Goal: Task Accomplishment & Management: Use online tool/utility

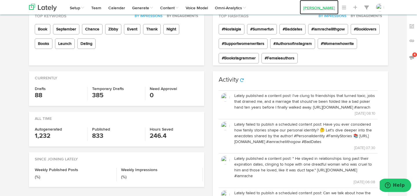
click at [312, 9] on link "[PERSON_NAME]" at bounding box center [319, 7] width 39 height 14
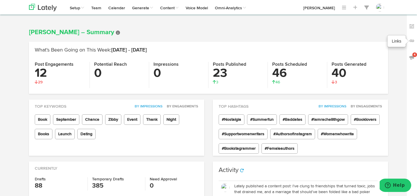
click at [410, 41] on img at bounding box center [412, 41] width 6 height 6
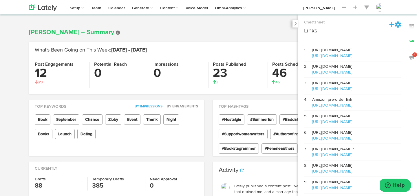
drag, startPoint x: 358, startPoint y: 126, endPoint x: 313, endPoint y: 126, distance: 44.9
click at [313, 111] on td "Amazon pre-order link [URL][DOMAIN_NAME]" at bounding box center [357, 103] width 89 height 17
copy link "[URL][DOMAIN_NAME]"
click at [295, 24] on icon at bounding box center [295, 23] width 3 height 4
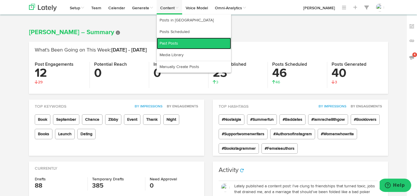
click at [171, 43] on link "Past Posts" at bounding box center [194, 44] width 75 height 12
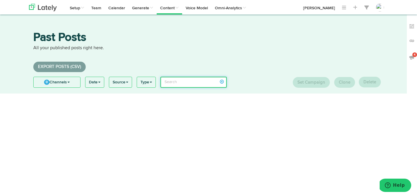
click at [177, 80] on input "search" at bounding box center [194, 82] width 66 height 11
paste input "[URL][DOMAIN_NAME]"
type input "[URL][DOMAIN_NAME]"
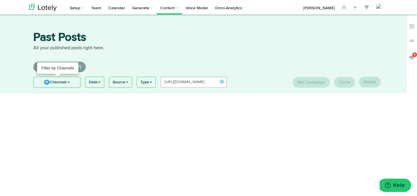
click at [63, 83] on link "0 Channels" at bounding box center [57, 82] width 47 height 10
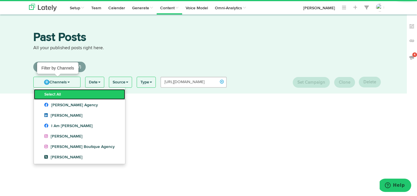
click at [52, 92] on link "Select All" at bounding box center [79, 94] width 91 height 10
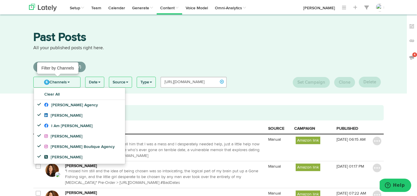
click at [52, 81] on link "6 Channels" at bounding box center [57, 82] width 47 height 10
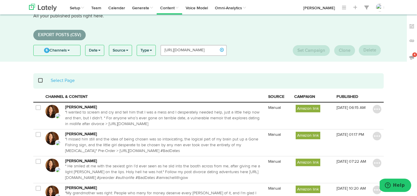
scroll to position [73, 0]
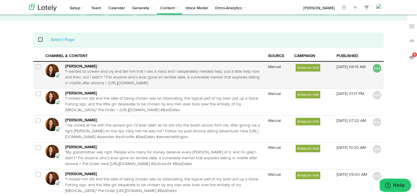
click at [377, 67] on img at bounding box center [377, 68] width 9 height 9
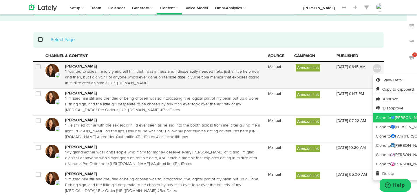
click at [378, 116] on link "Clone to [PERSON_NAME]" at bounding box center [418, 117] width 90 height 9
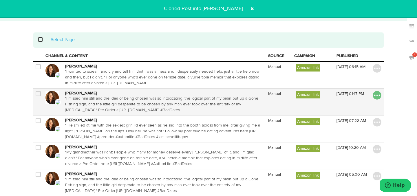
click at [378, 97] on img at bounding box center [377, 95] width 9 height 9
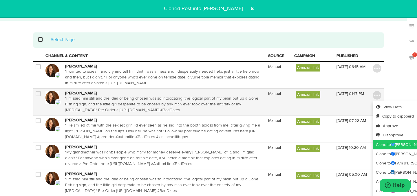
click at [378, 143] on link "Clone to [PERSON_NAME]" at bounding box center [418, 144] width 90 height 9
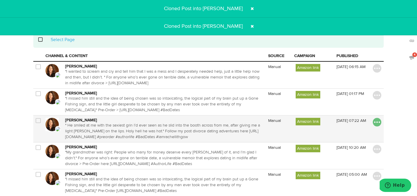
click at [379, 122] on img at bounding box center [377, 122] width 9 height 9
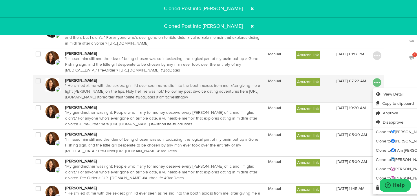
scroll to position [115, 0]
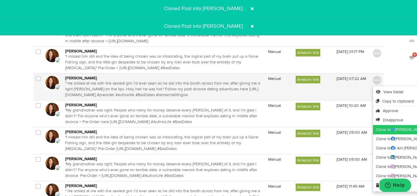
click at [379, 128] on link "Clone to [PERSON_NAME]" at bounding box center [418, 129] width 90 height 9
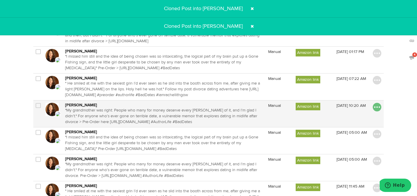
click at [377, 110] on img at bounding box center [377, 107] width 9 height 9
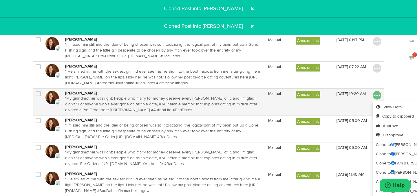
scroll to position [141, 0]
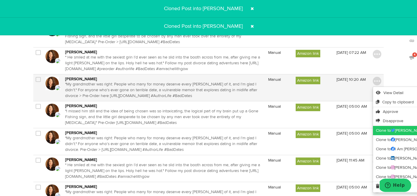
click at [377, 131] on link "Clone to [PERSON_NAME]" at bounding box center [418, 130] width 90 height 9
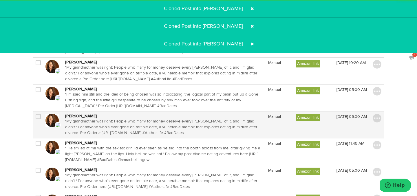
scroll to position [163, 0]
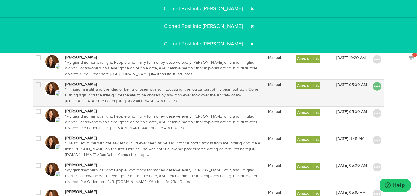
click at [378, 88] on img at bounding box center [377, 86] width 9 height 9
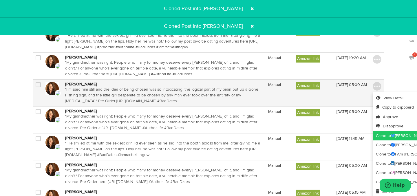
click at [383, 134] on link "Clone to [PERSON_NAME]" at bounding box center [418, 135] width 90 height 9
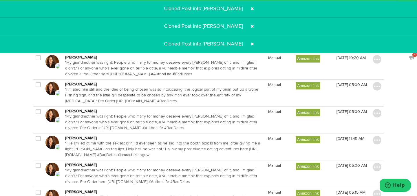
scroll to position [184, 0]
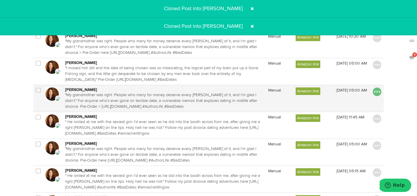
click at [378, 94] on img at bounding box center [377, 92] width 9 height 9
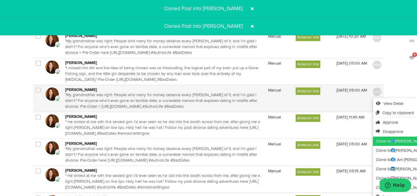
click at [384, 141] on link "Clone to [PERSON_NAME]" at bounding box center [418, 141] width 90 height 9
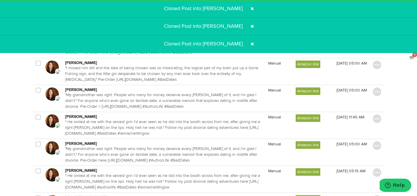
scroll to position [197, 0]
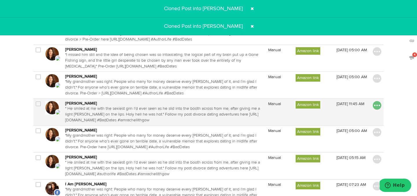
click at [377, 107] on img at bounding box center [377, 105] width 9 height 9
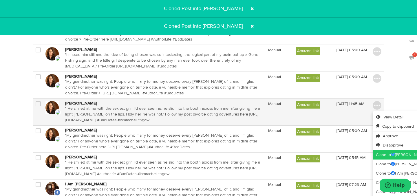
click at [380, 152] on link "Clone to [PERSON_NAME]" at bounding box center [418, 154] width 90 height 9
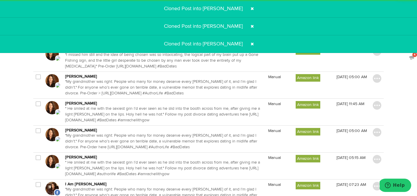
scroll to position [209, 0]
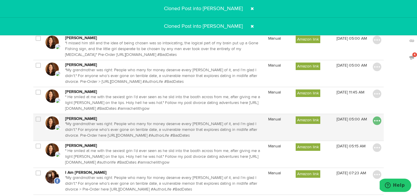
click at [381, 119] on img at bounding box center [377, 121] width 9 height 9
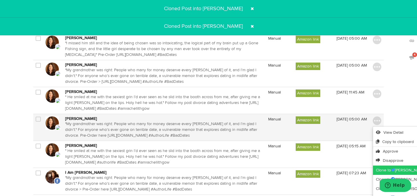
click at [388, 171] on link "Clone to [PERSON_NAME]" at bounding box center [418, 170] width 90 height 9
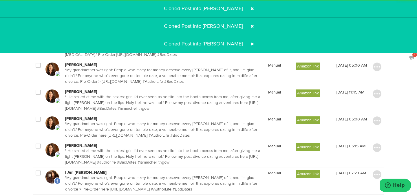
scroll to position [221, 0]
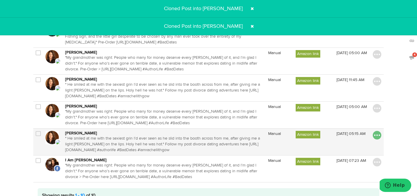
click at [375, 137] on img at bounding box center [377, 135] width 9 height 9
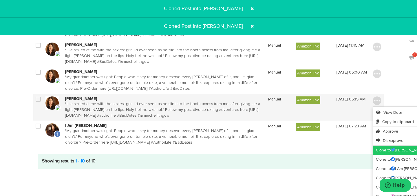
click at [382, 152] on link "Clone to [PERSON_NAME]" at bounding box center [418, 150] width 90 height 9
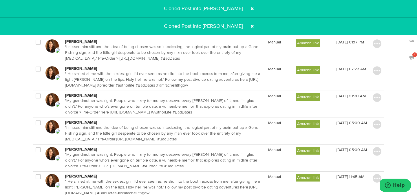
scroll to position [0, 0]
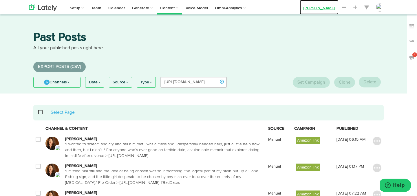
click at [309, 7] on link "[PERSON_NAME]" at bounding box center [319, 7] width 39 height 14
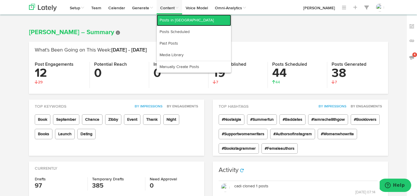
click at [176, 21] on link "Posts in [GEOGRAPHIC_DATA]" at bounding box center [194, 20] width 75 height 12
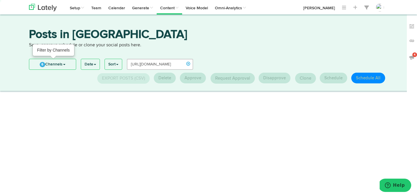
click at [44, 65] on span "6" at bounding box center [43, 64] width 6 height 5
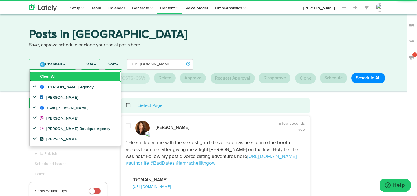
click at [39, 76] on link "Clear All" at bounding box center [75, 76] width 91 height 10
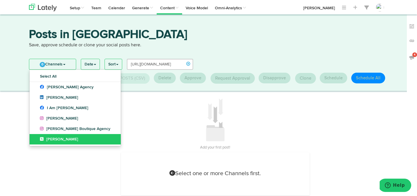
click at [37, 137] on link "[PERSON_NAME]" at bounding box center [75, 139] width 91 height 10
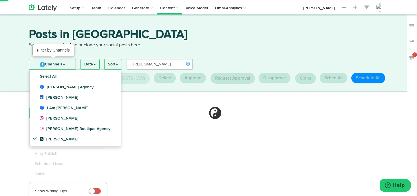
click at [47, 64] on link "1 Channels" at bounding box center [52, 64] width 46 height 10
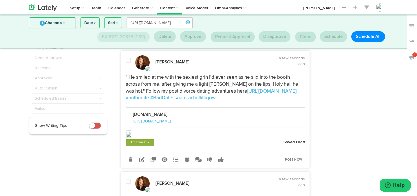
scroll to position [28, 0]
click at [141, 159] on icon at bounding box center [141, 159] width 5 height 5
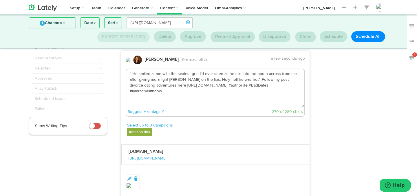
drag, startPoint x: 129, startPoint y: 73, endPoint x: 284, endPoint y: 90, distance: 156.1
click at [284, 90] on textarea "" He smiled at me with the sexiest grin I’d ever seen as he slid into the booth…" at bounding box center [215, 88] width 179 height 38
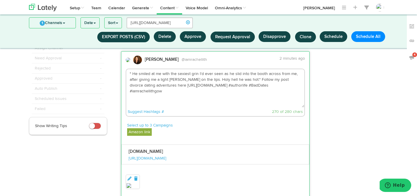
click at [259, 97] on textarea "" He smiled at me with the sexiest grin I’d ever seen as he slid into the booth…" at bounding box center [215, 88] width 179 height 38
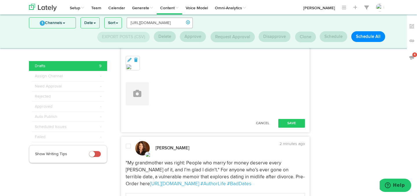
scroll to position [157, 0]
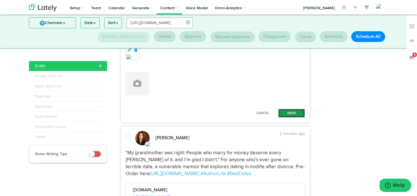
click at [288, 112] on button "Save" at bounding box center [292, 113] width 27 height 9
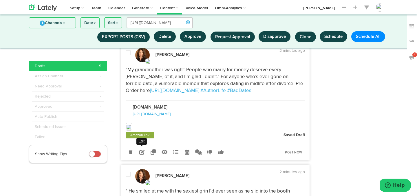
click at [142, 152] on icon at bounding box center [141, 152] width 5 height 5
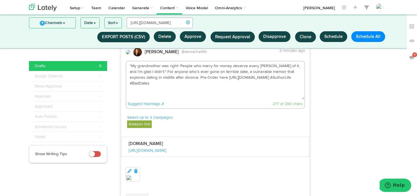
drag, startPoint x: 129, startPoint y: 67, endPoint x: 277, endPoint y: 86, distance: 149.5
click at [277, 86] on textarea ""My grandmother was right: People who marry for money deserve every [PERSON_NAM…" at bounding box center [215, 80] width 179 height 38
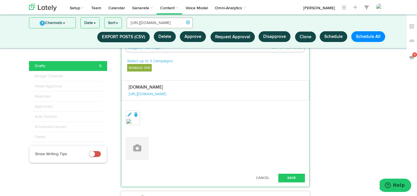
scroll to position [222, 0]
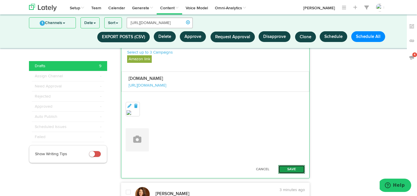
click at [293, 167] on button "Save" at bounding box center [292, 169] width 27 height 9
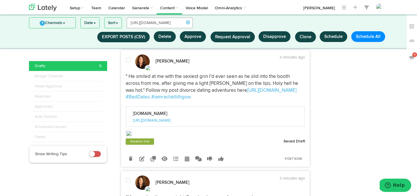
scroll to position [276, 0]
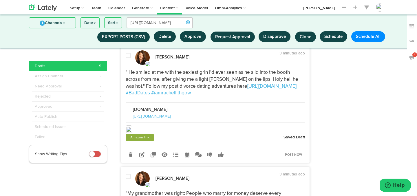
click at [143, 154] on icon at bounding box center [141, 154] width 5 height 5
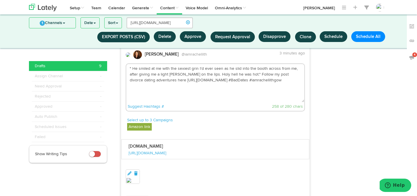
drag, startPoint x: 129, startPoint y: 70, endPoint x: 249, endPoint y: 91, distance: 121.3
click at [249, 91] on textarea "" He smiled at me with the sexiest grin I’d ever seen as he slid into the booth…" at bounding box center [215, 83] width 179 height 38
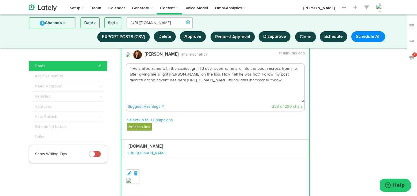
click at [250, 104] on div "Suggest Hashtags # 258 of 280 chars" at bounding box center [215, 106] width 179 height 9
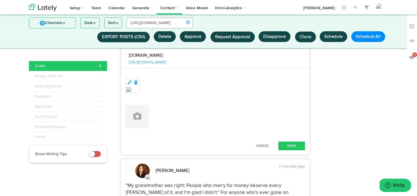
scroll to position [368, 0]
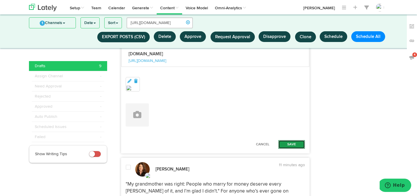
click at [284, 143] on button "Save" at bounding box center [292, 144] width 27 height 9
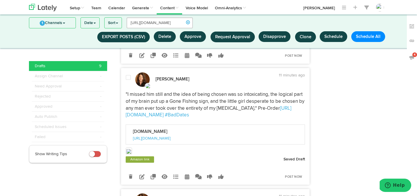
scroll to position [497, 0]
click at [143, 176] on icon at bounding box center [141, 176] width 5 height 5
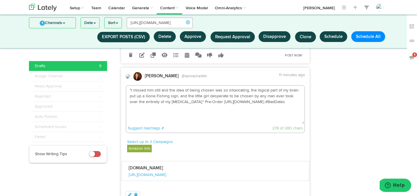
drag, startPoint x: 130, startPoint y: 91, endPoint x: 271, endPoint y: 117, distance: 143.9
click at [271, 118] on textarea ""I missed him still and the idea of being chosen was so intoxicating, the logic…" at bounding box center [215, 105] width 179 height 38
